Goal: Task Accomplishment & Management: Manage account settings

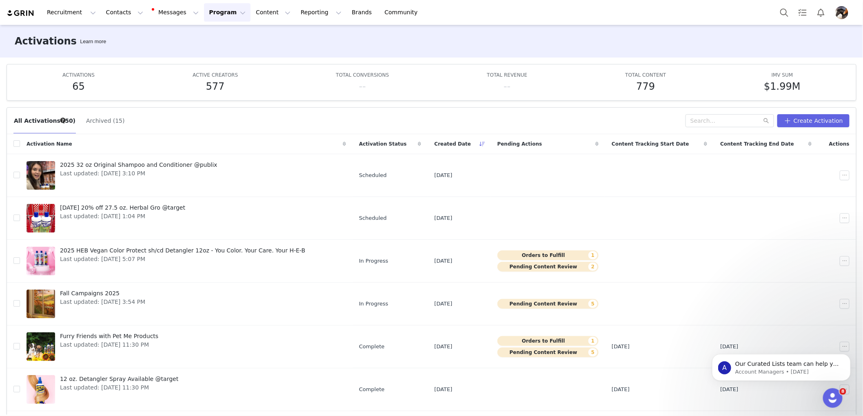
click at [133, 214] on span "Last updated: [DATE] 1:04 PM" at bounding box center [122, 216] width 125 height 9
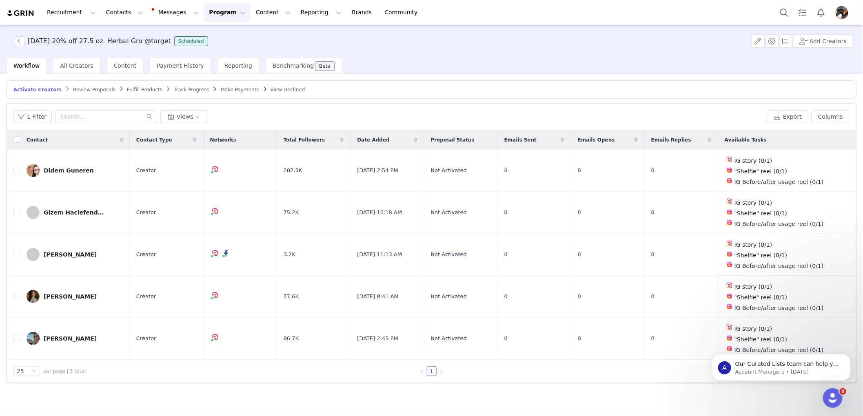
click at [70, 60] on div "All Creators" at bounding box center [76, 66] width 47 height 16
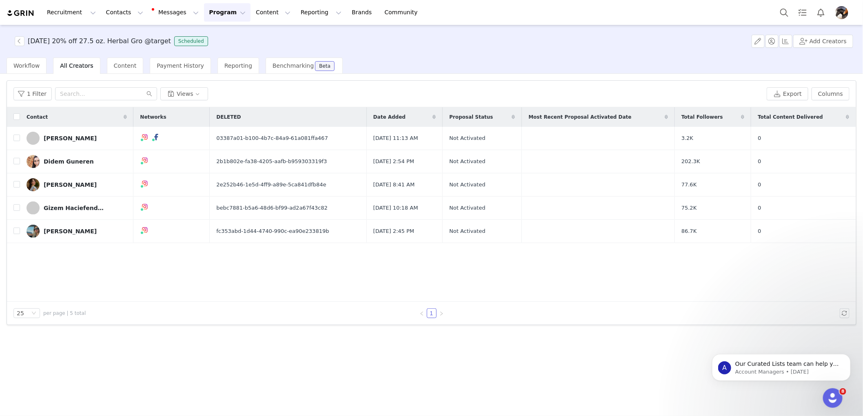
click at [35, 68] on span "Workflow" at bounding box center [26, 65] width 26 height 7
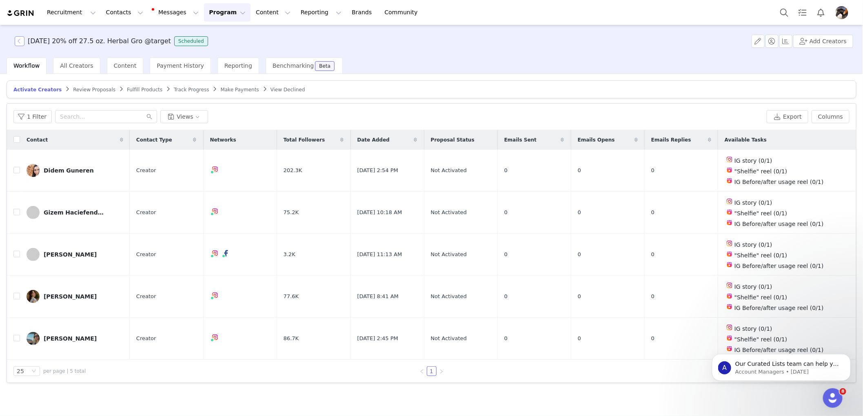
click at [18, 40] on button "button" at bounding box center [20, 41] width 10 height 10
